Goal: Transaction & Acquisition: Purchase product/service

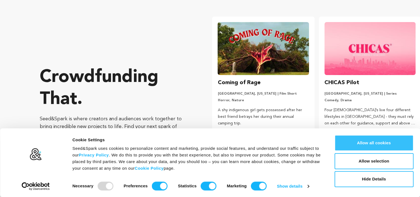
click at [387, 141] on button "Allow all cookies" at bounding box center [374, 143] width 79 height 16
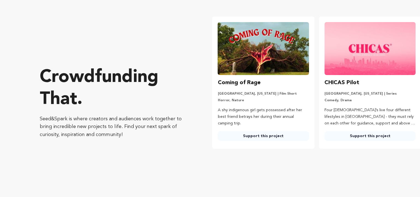
click at [159, 82] on img at bounding box center [159, 82] width 0 height 0
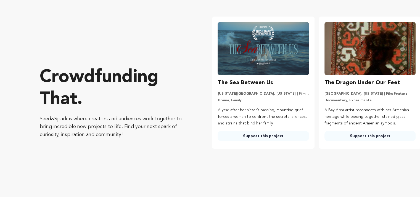
click at [218, 141] on link "Support this project" at bounding box center [263, 136] width 91 height 10
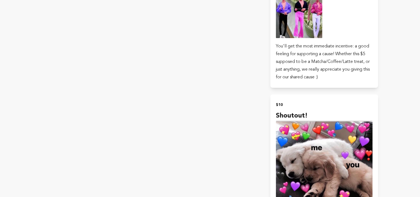
scroll to position [4521, 0]
